Goal: Information Seeking & Learning: Check status

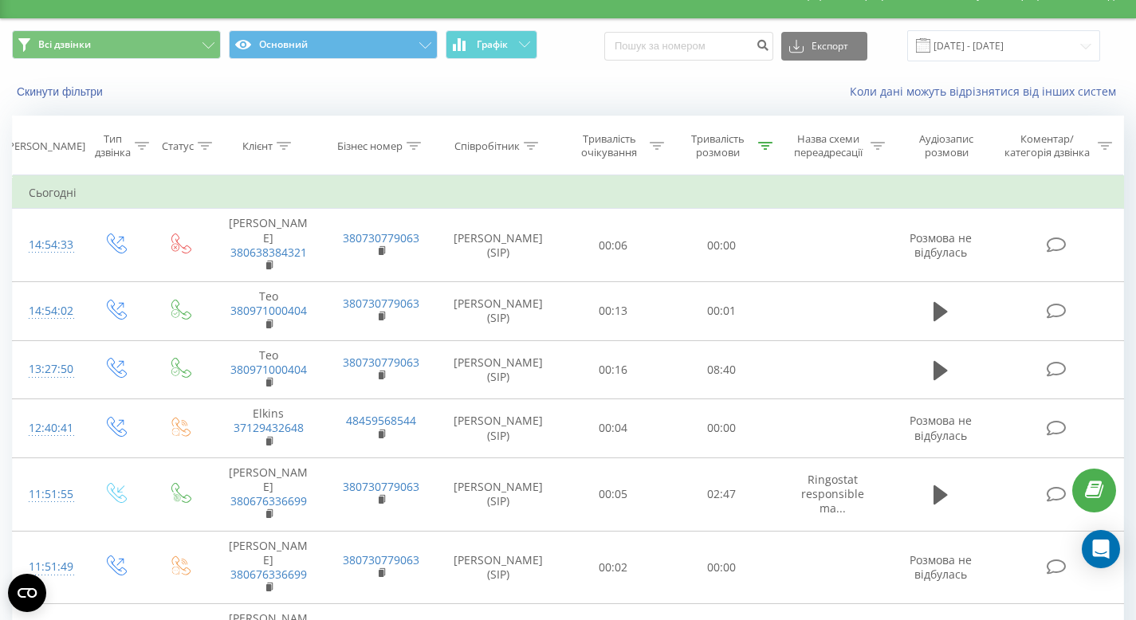
scroll to position [38, 0]
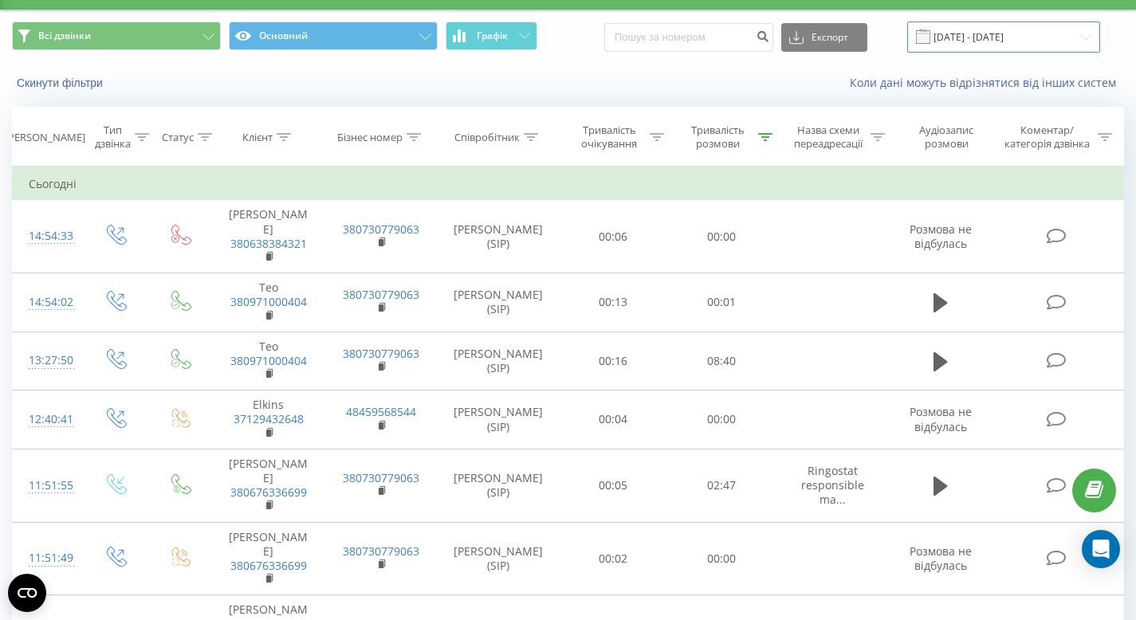
click at [951, 33] on input "[DATE] - [DATE]" at bounding box center [1003, 37] width 193 height 31
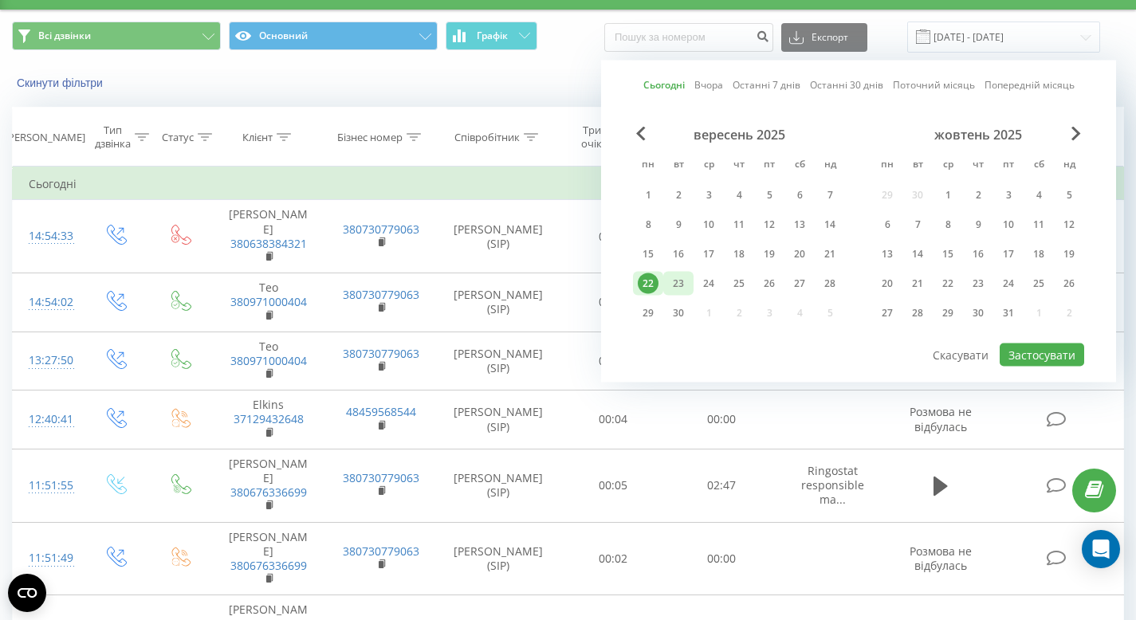
click at [677, 288] on div "23" at bounding box center [678, 283] width 21 height 21
click at [1052, 357] on button "Застосувати" at bounding box center [1042, 355] width 85 height 23
type input "23.09.2025 - 23.09.2025"
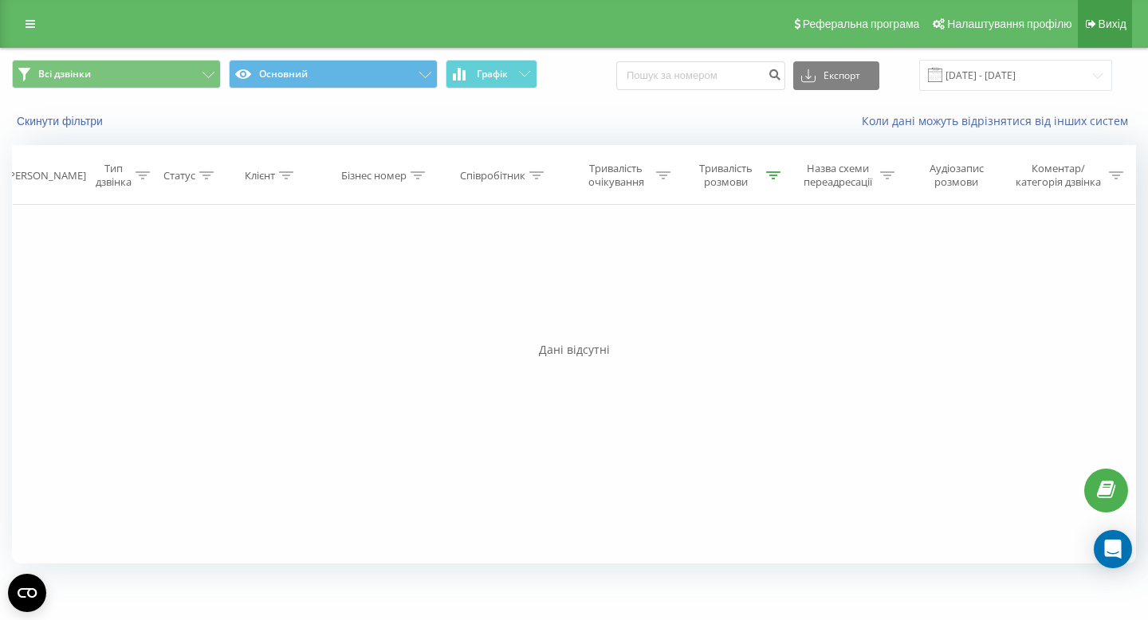
click at [1117, 37] on link "Вихід" at bounding box center [1105, 24] width 54 height 48
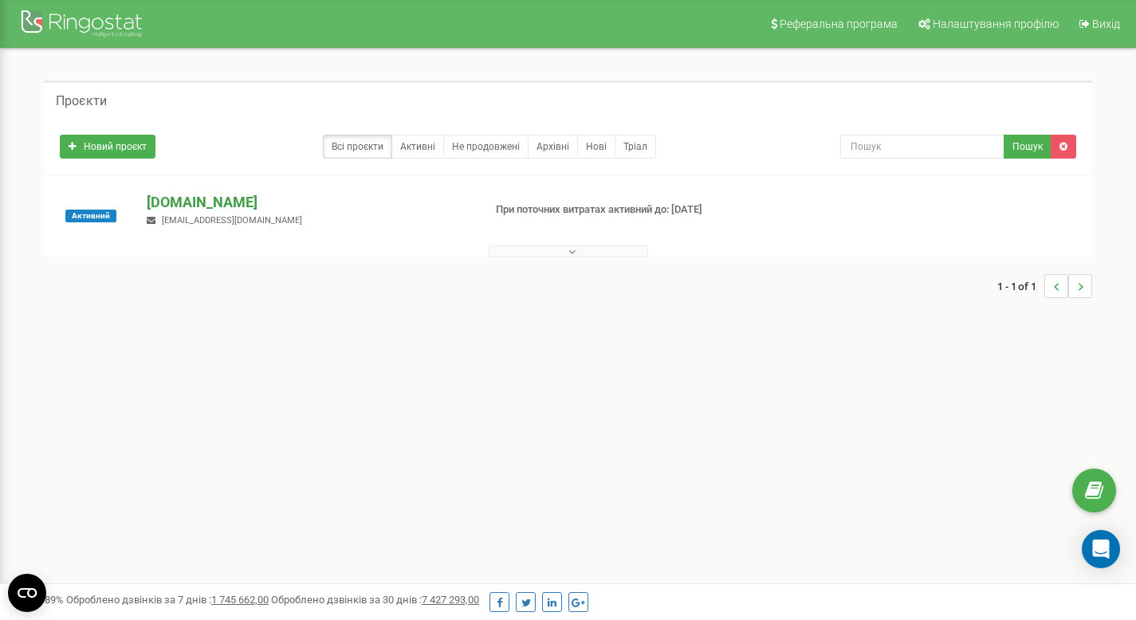
click at [190, 206] on p "[DOMAIN_NAME]" at bounding box center [308, 202] width 323 height 21
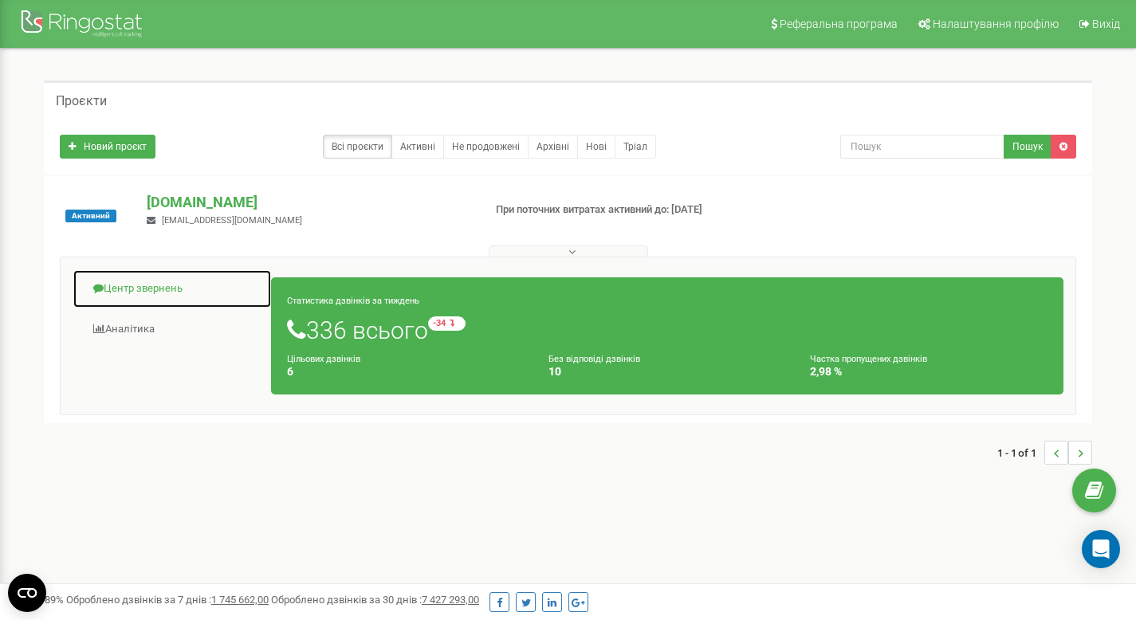
click at [113, 292] on link "Центр звернень" at bounding box center [172, 288] width 199 height 39
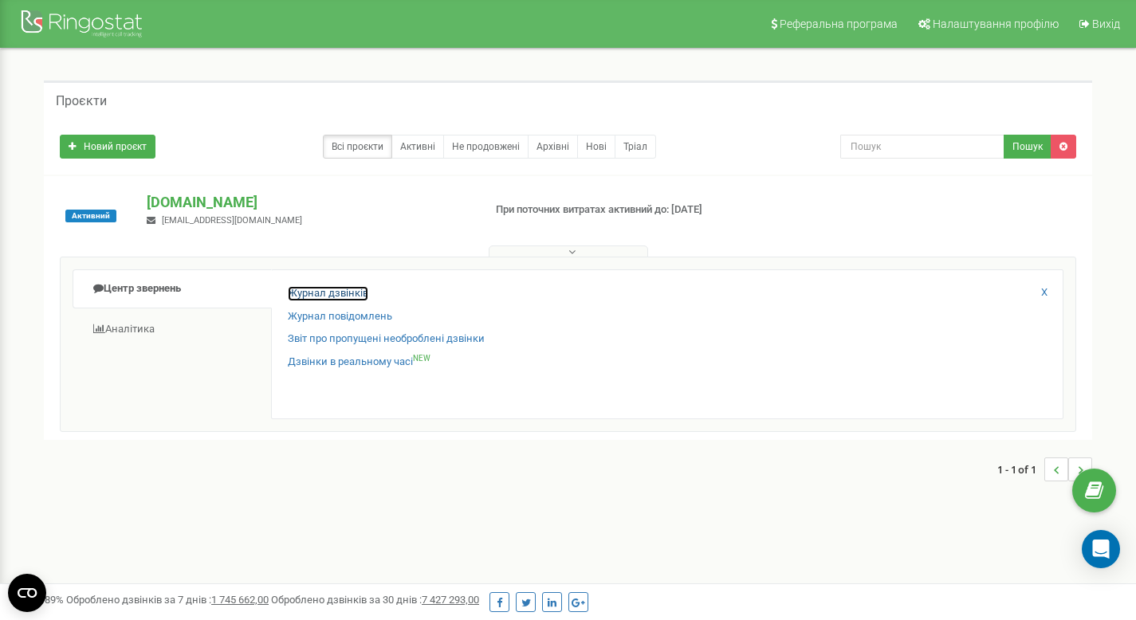
click at [301, 291] on link "Журнал дзвінків" at bounding box center [328, 293] width 81 height 15
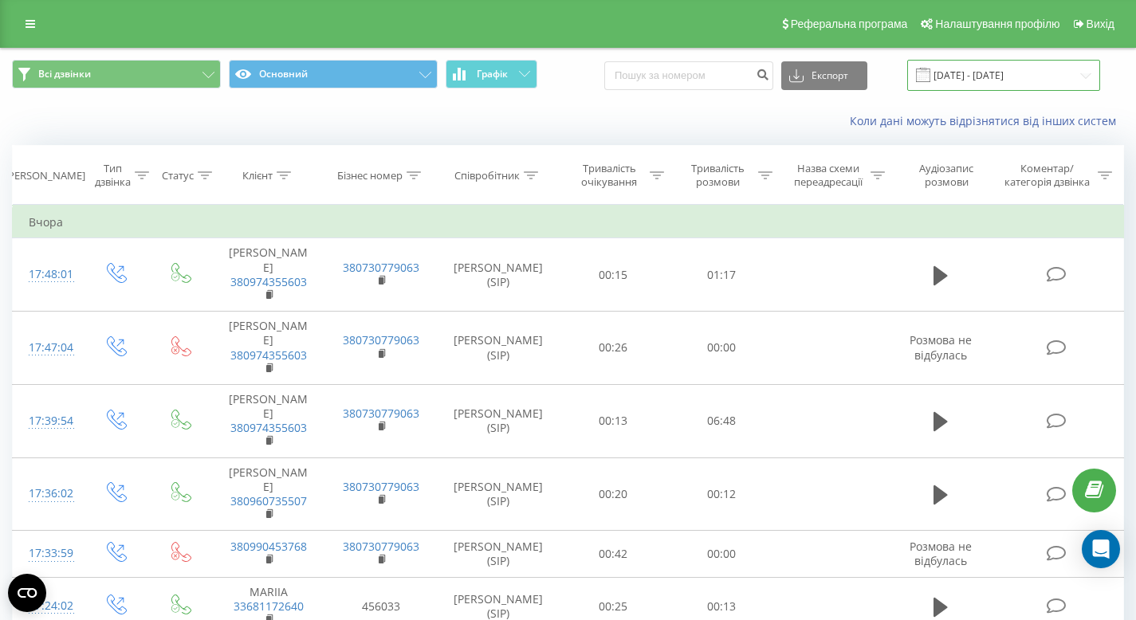
click at [1008, 74] on input "[DATE] - [DATE]" at bounding box center [1003, 75] width 193 height 31
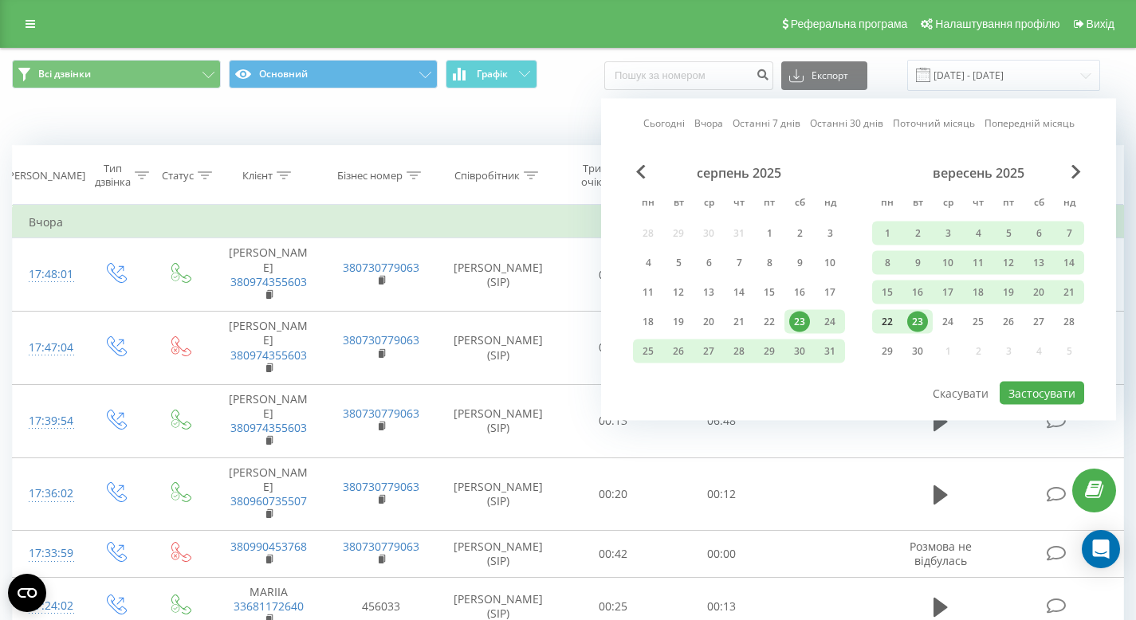
click at [893, 321] on div "22" at bounding box center [887, 322] width 21 height 21
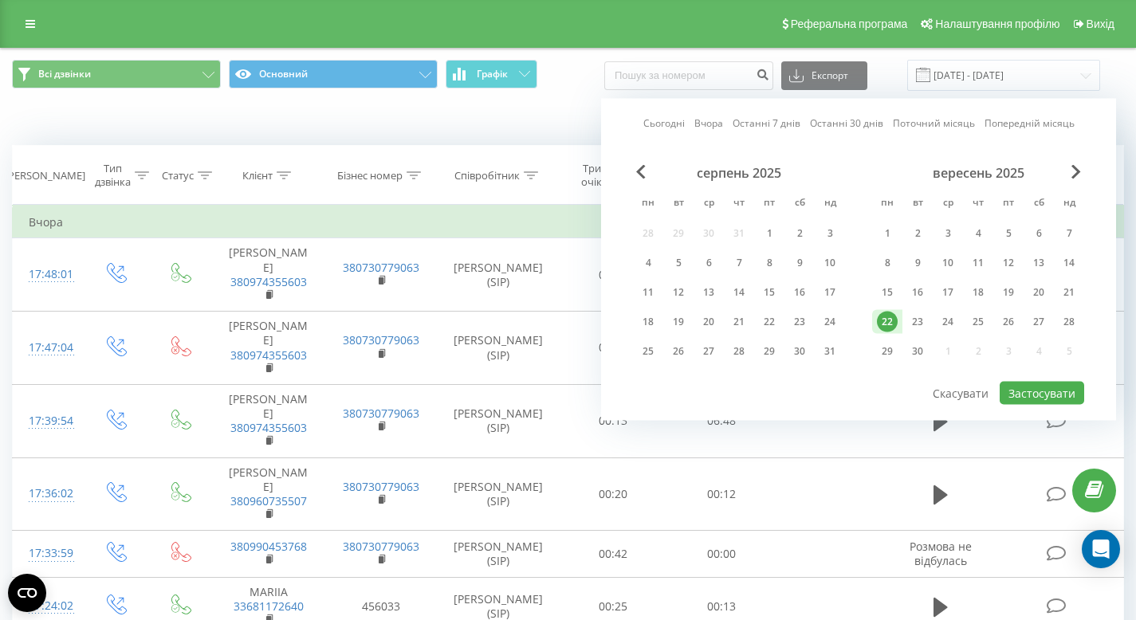
click at [893, 321] on div "22" at bounding box center [887, 322] width 21 height 21
click at [1044, 390] on button "Застосувати" at bounding box center [1042, 393] width 85 height 23
type input "22.09.2025 - 22.09.2025"
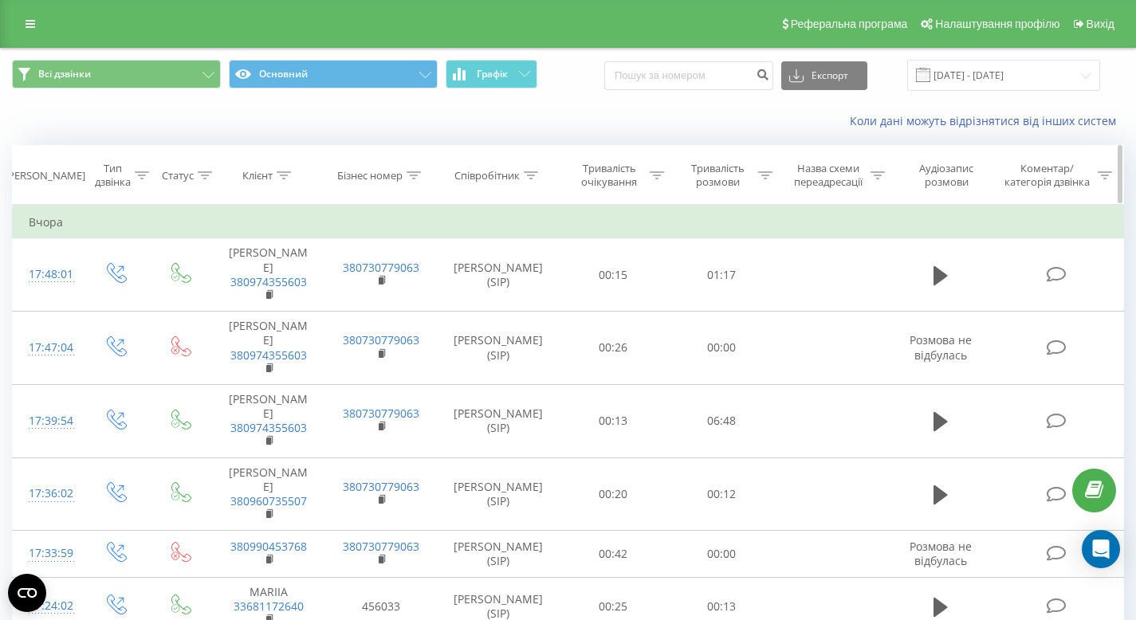
click at [768, 176] on icon at bounding box center [765, 175] width 14 height 8
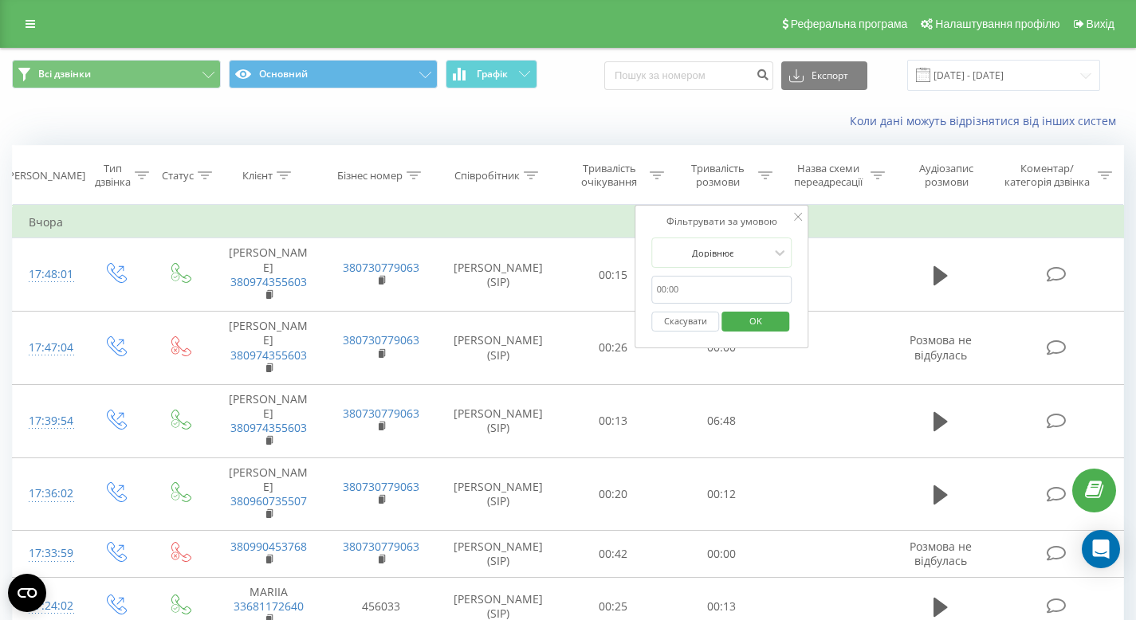
click at [740, 133] on div "Коли дані можуть відрізнятися вiд інших систем" at bounding box center [568, 121] width 1135 height 38
click at [703, 114] on div "Коли дані можуть відрізнятися вiд інших систем" at bounding box center [781, 121] width 709 height 16
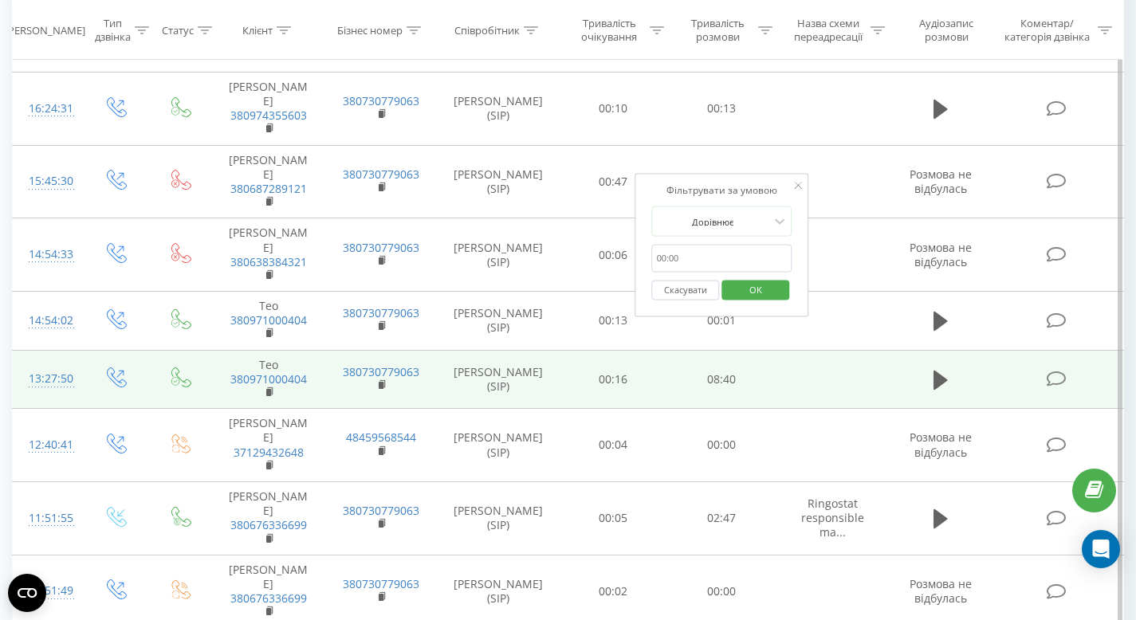
scroll to position [1147, 0]
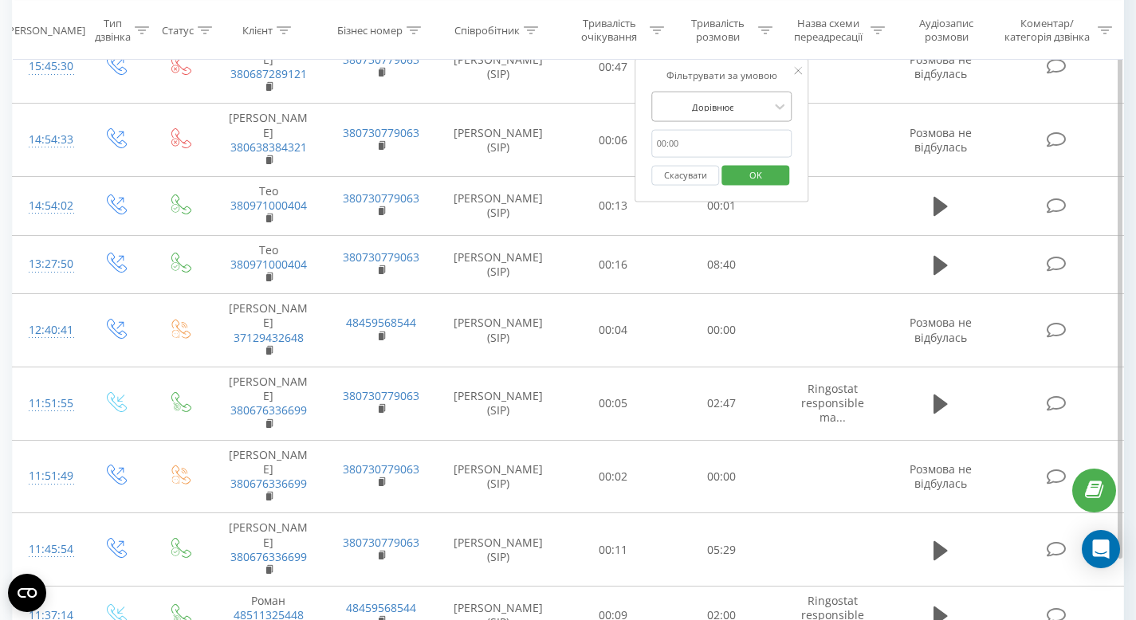
click at [741, 113] on div at bounding box center [713, 106] width 113 height 15
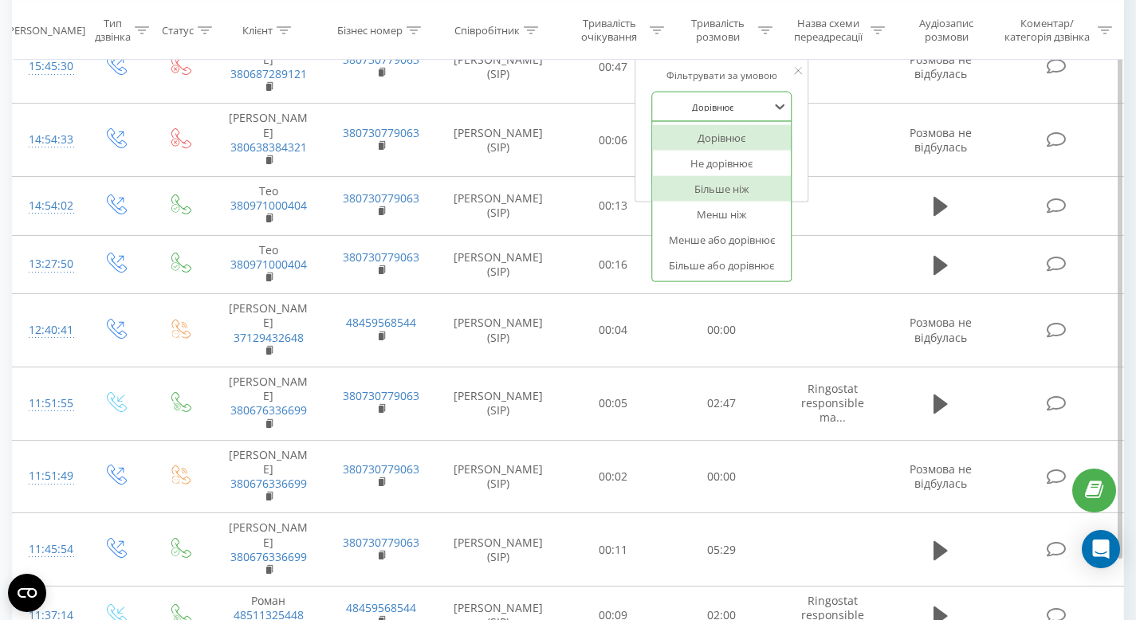
click at [722, 185] on div "Більше ніж" at bounding box center [722, 189] width 139 height 26
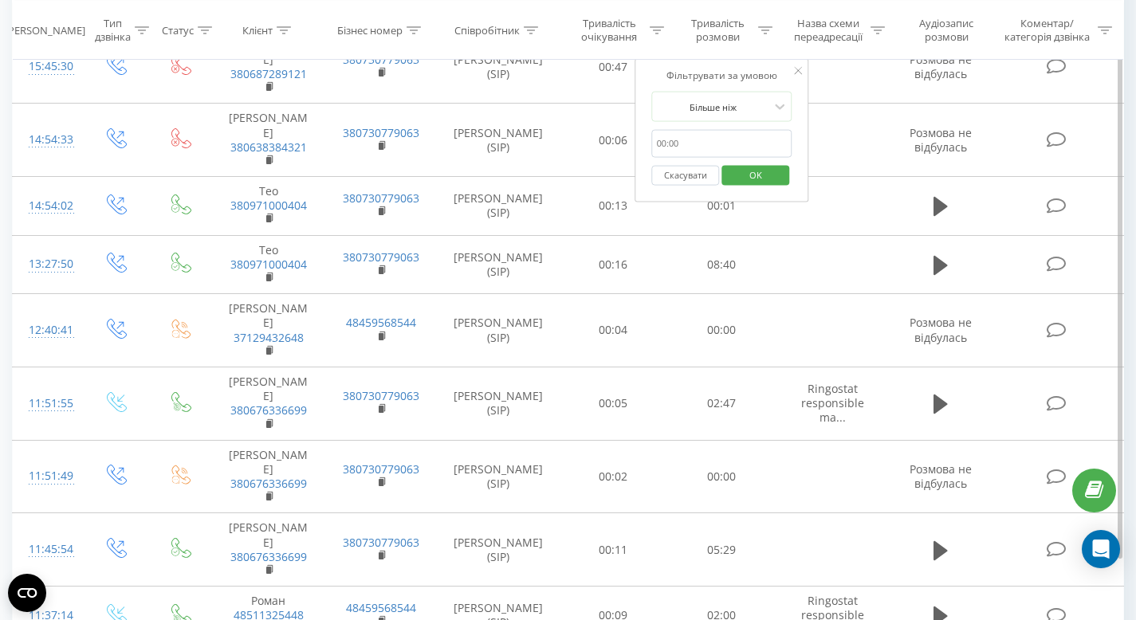
click at [710, 144] on input "text" at bounding box center [722, 144] width 140 height 28
type input "00:20"
click at [744, 183] on span "OK" at bounding box center [755, 174] width 45 height 25
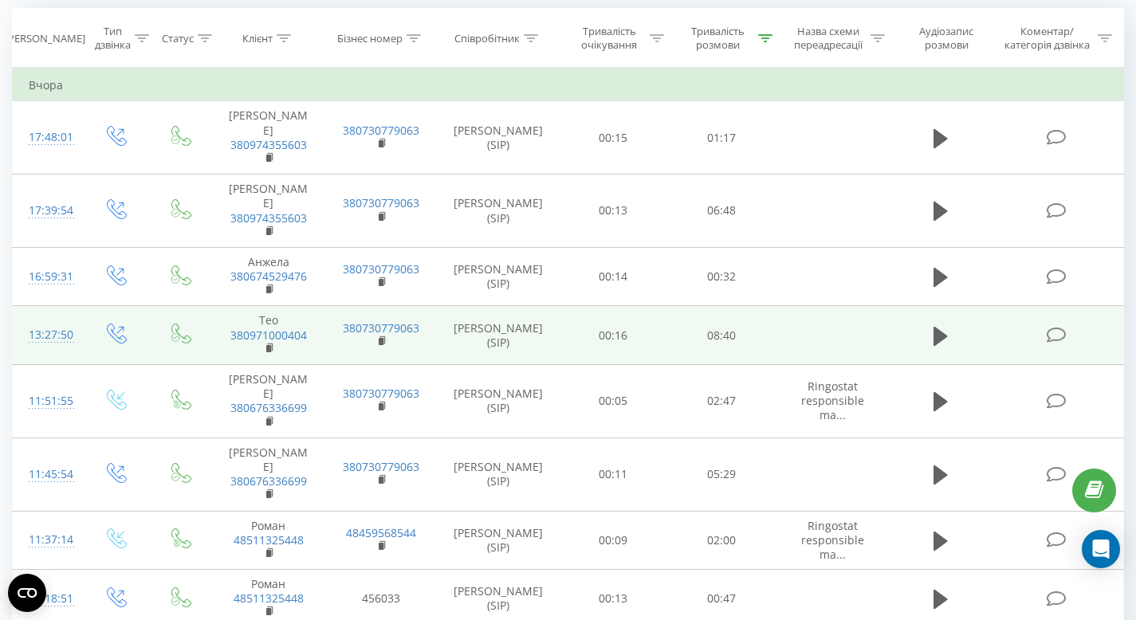
scroll to position [136, 0]
